Goal: Task Accomplishment & Management: Use online tool/utility

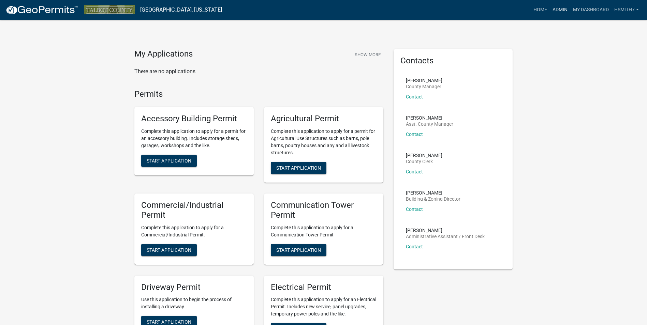
click at [555, 8] on link "Admin" at bounding box center [560, 9] width 20 height 13
click at [558, 10] on link "Admin" at bounding box center [560, 9] width 20 height 13
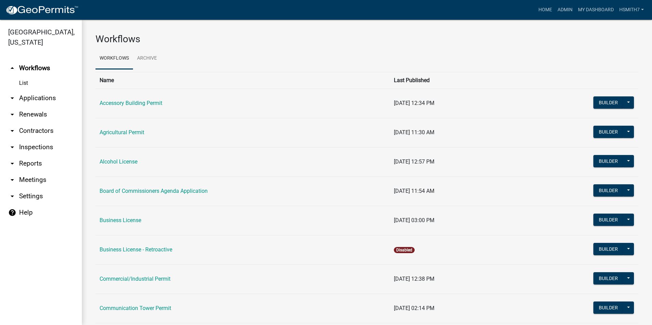
click at [32, 96] on link "arrow_drop_down Applications" at bounding box center [41, 98] width 82 height 16
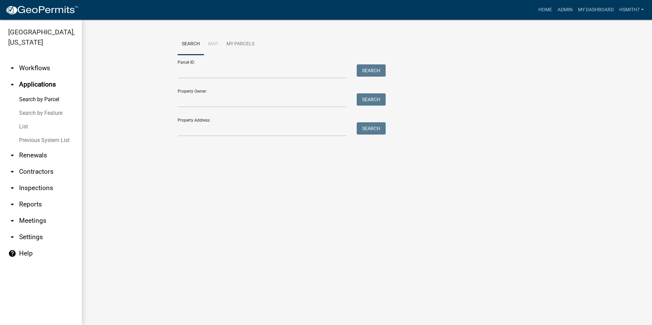
click at [21, 132] on link "List" at bounding box center [41, 127] width 82 height 14
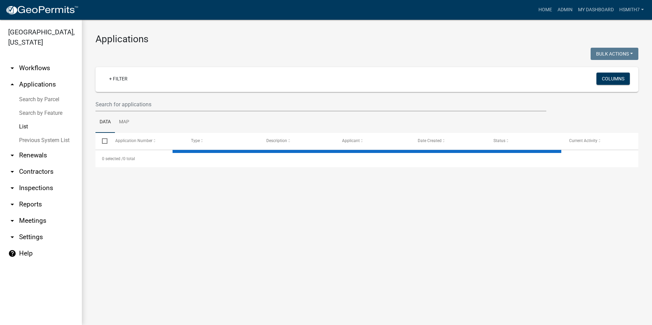
select select "3: 100"
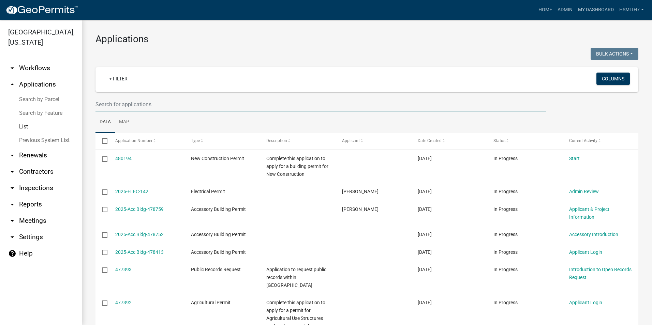
click at [175, 105] on input "text" at bounding box center [320, 105] width 451 height 14
click at [221, 118] on ul "Data Map" at bounding box center [366, 122] width 543 height 21
click at [182, 103] on input "text" at bounding box center [320, 105] width 451 height 14
click at [49, 100] on link "Search by Parcel" at bounding box center [41, 100] width 82 height 14
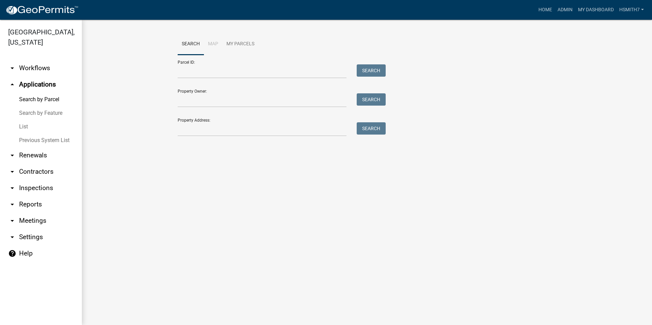
click at [236, 121] on div "Property Address: Search" at bounding box center [280, 125] width 205 height 24
click at [243, 127] on input "Property Address:" at bounding box center [262, 129] width 169 height 14
type input "2819"
drag, startPoint x: 373, startPoint y: 144, endPoint x: 371, endPoint y: 136, distance: 8.1
click at [373, 143] on div "Search Map My Parcels Parcel ID: Search Property Owner: Search Property Address…" at bounding box center [367, 88] width 570 height 136
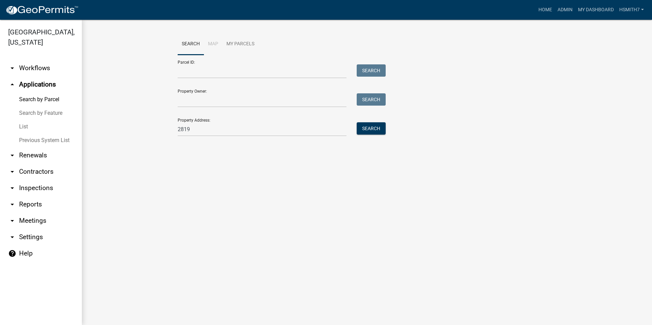
click at [371, 135] on div "Search" at bounding box center [370, 129] width 36 height 14
click at [368, 131] on button "Search" at bounding box center [371, 128] width 29 height 12
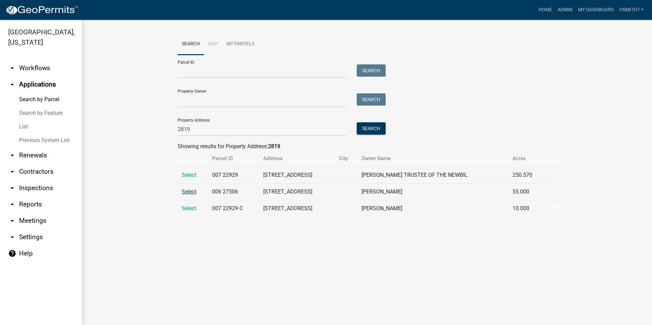
click at [190, 194] on span "Select" at bounding box center [189, 192] width 15 height 6
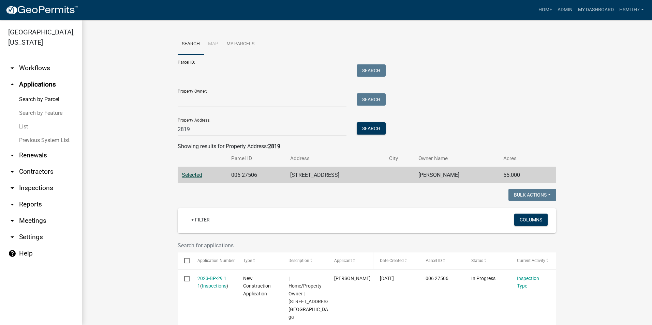
scroll to position [68, 0]
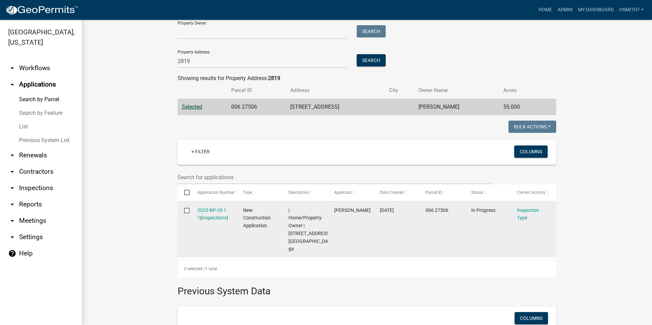
click at [523, 213] on div "Inspection Type" at bounding box center [533, 215] width 33 height 16
click at [521, 212] on link "Inspection Type" at bounding box center [528, 214] width 22 height 13
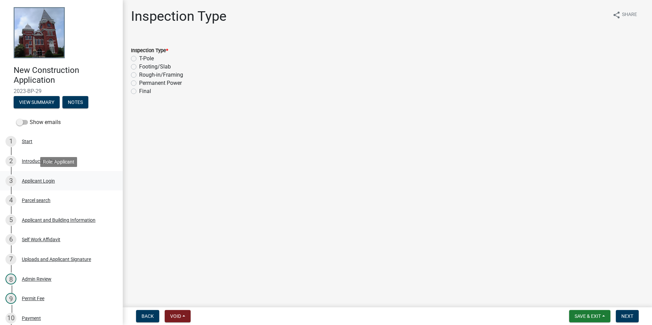
click at [32, 183] on div "Applicant Login" at bounding box center [38, 181] width 33 height 5
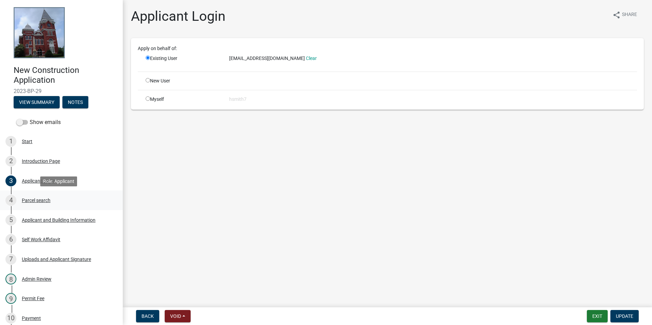
click at [35, 198] on div "Parcel search" at bounding box center [36, 200] width 29 height 5
